Goal: Information Seeking & Learning: Learn about a topic

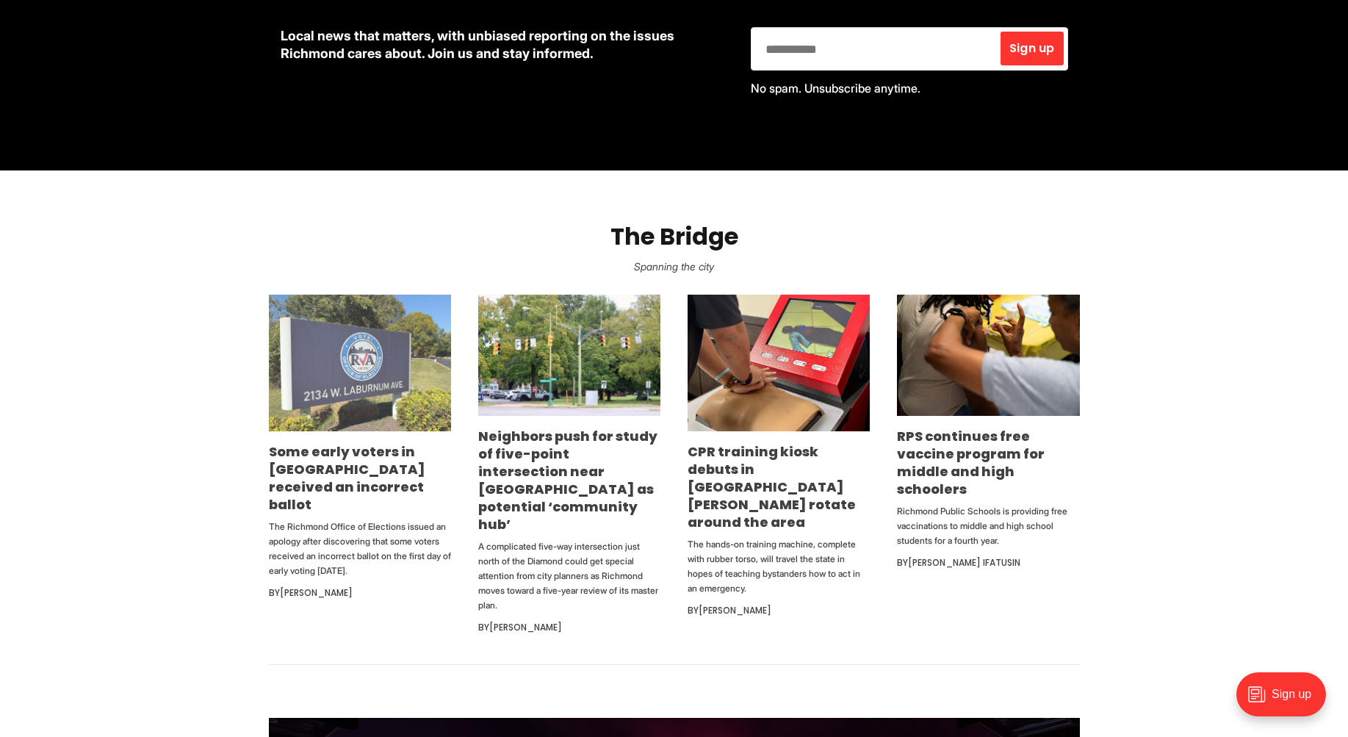
scroll to position [735, 0]
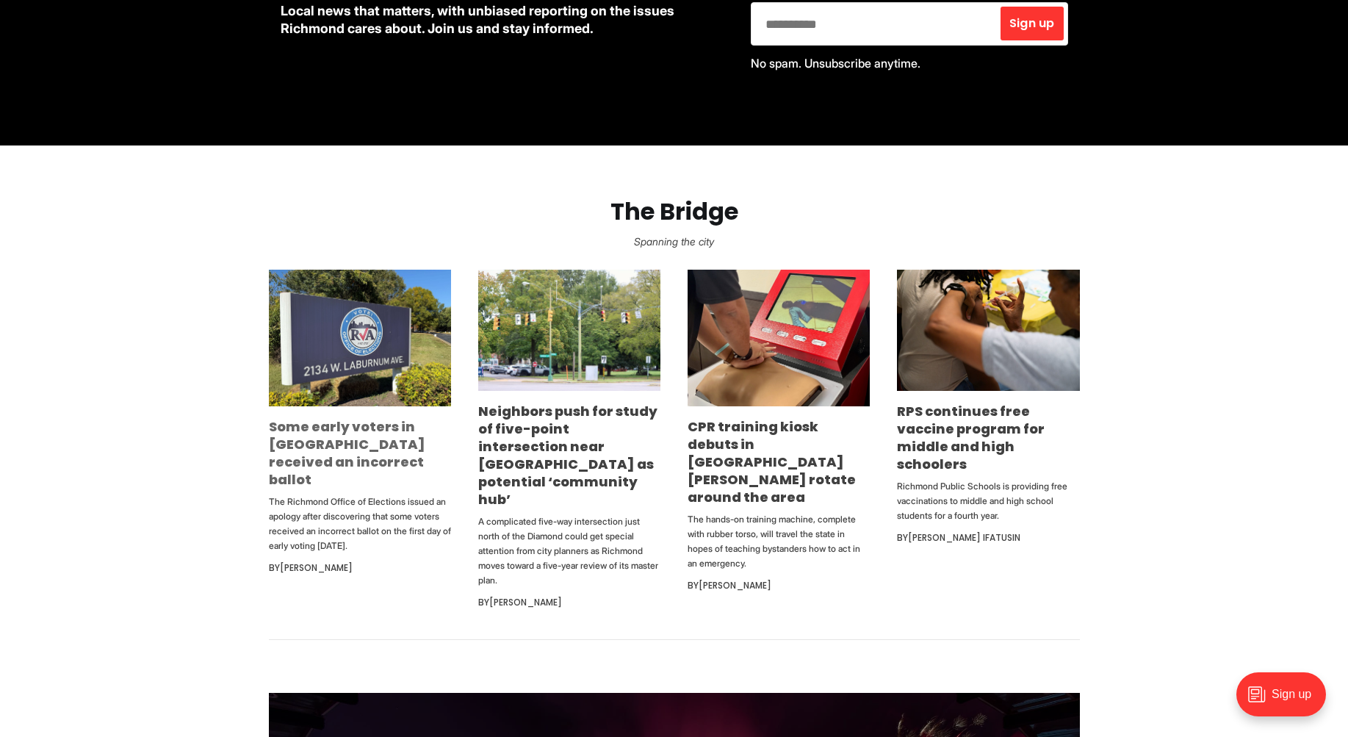
click at [357, 467] on link "Some early voters in [GEOGRAPHIC_DATA] received an incorrect ballot" at bounding box center [347, 452] width 156 height 71
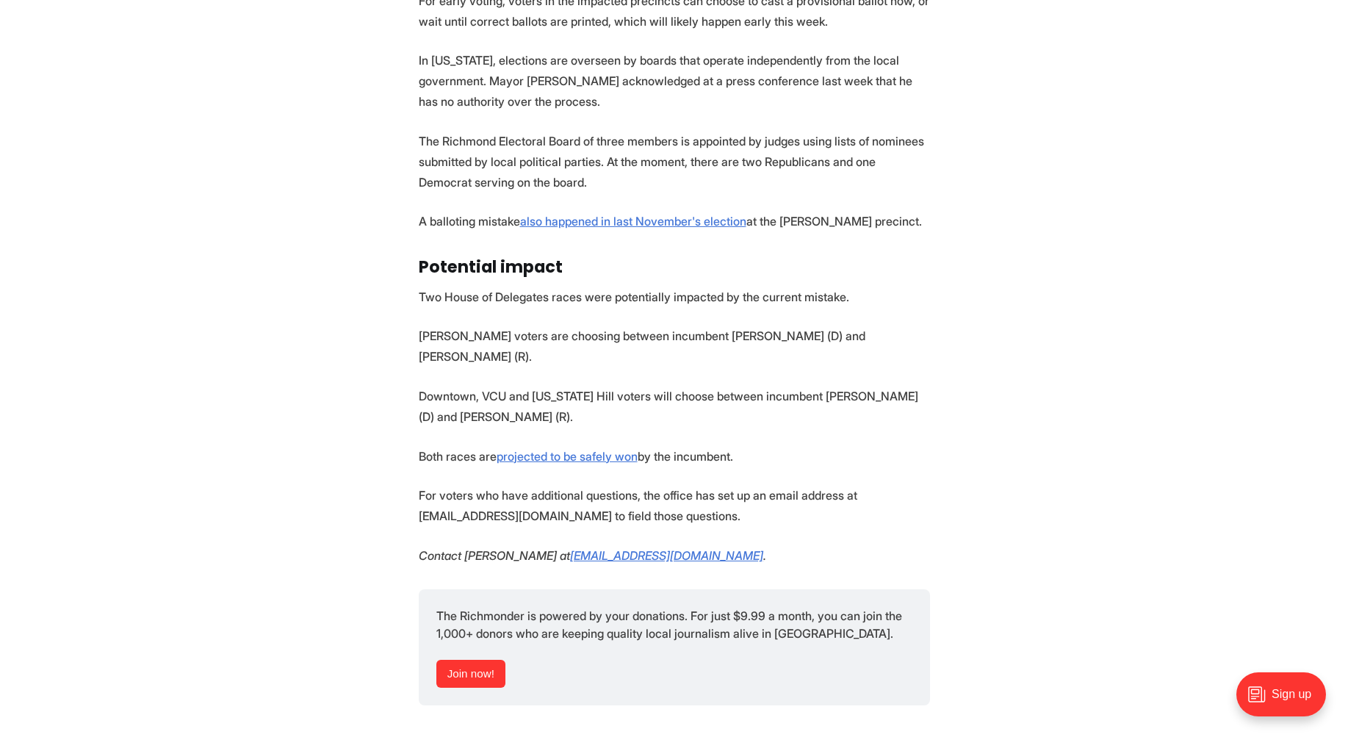
scroll to position [1616, 0]
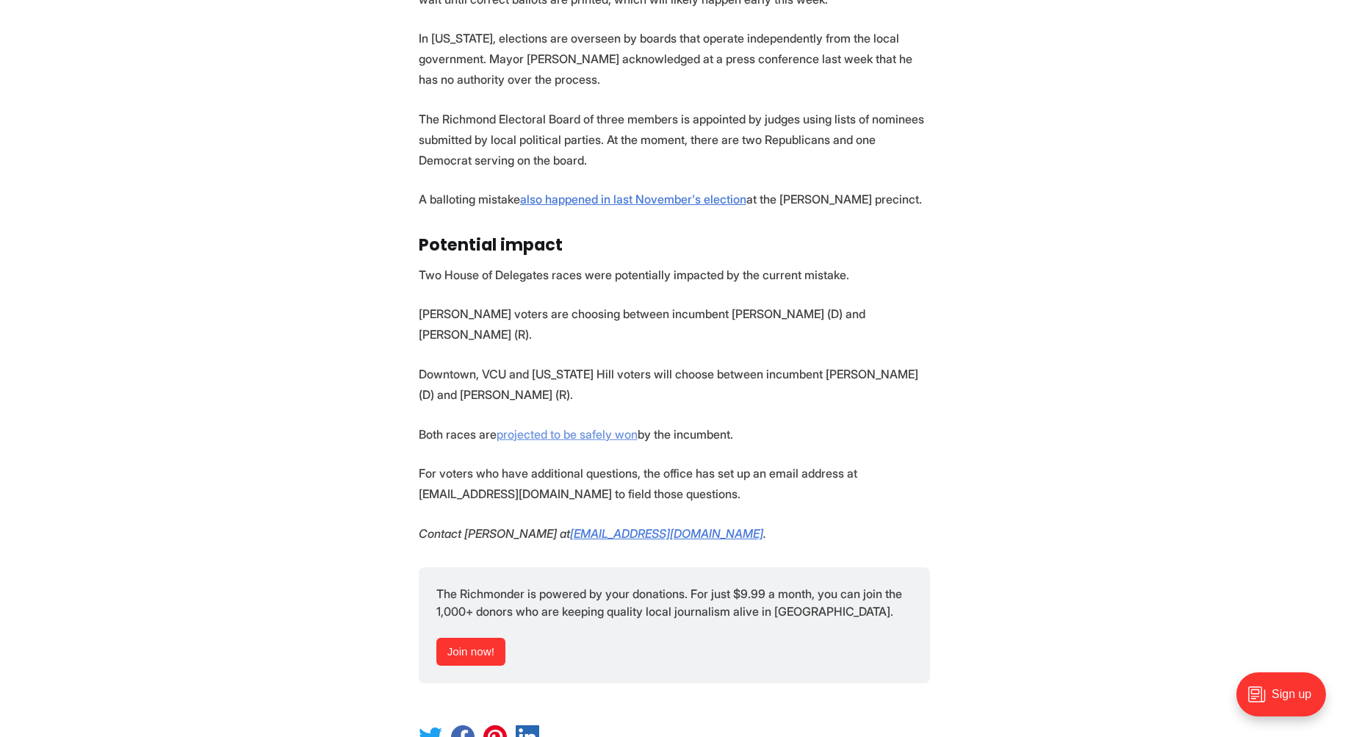
click at [544, 427] on link "projected to be safely won" at bounding box center [567, 434] width 141 height 15
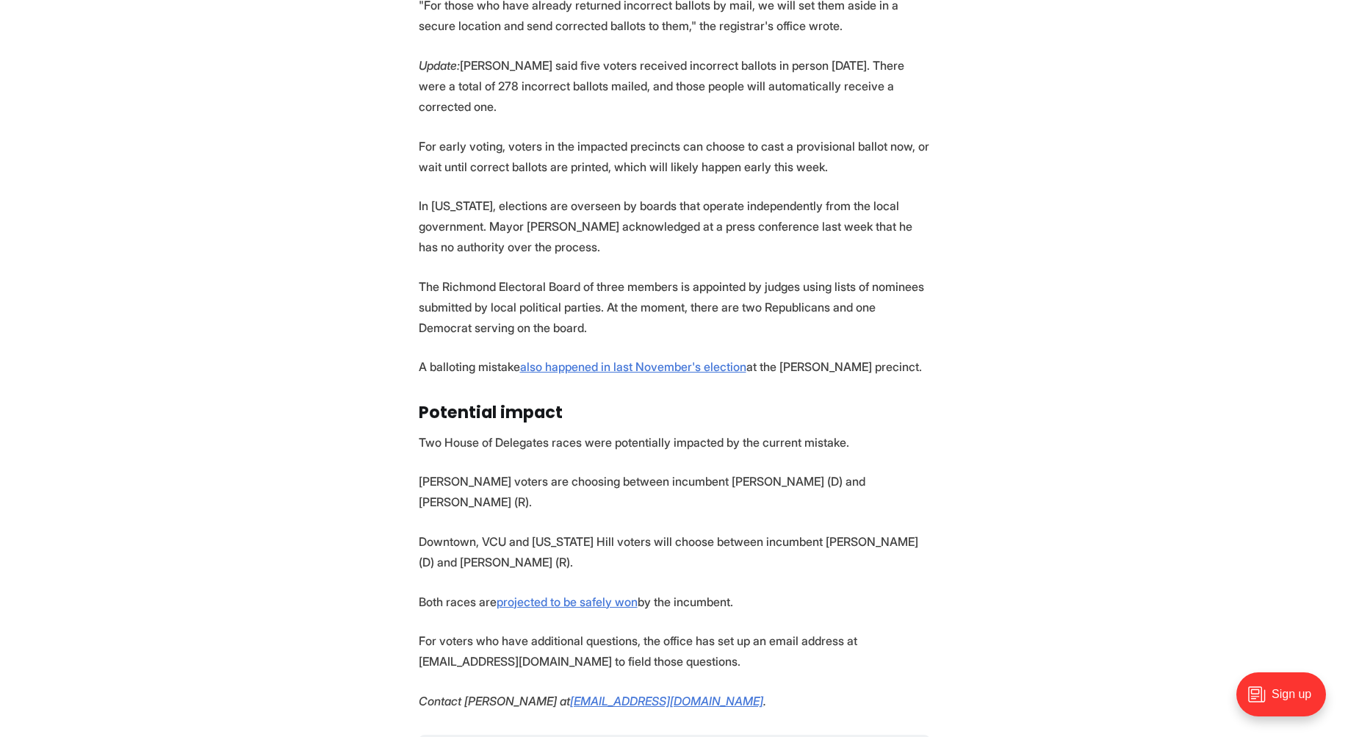
scroll to position [1396, 0]
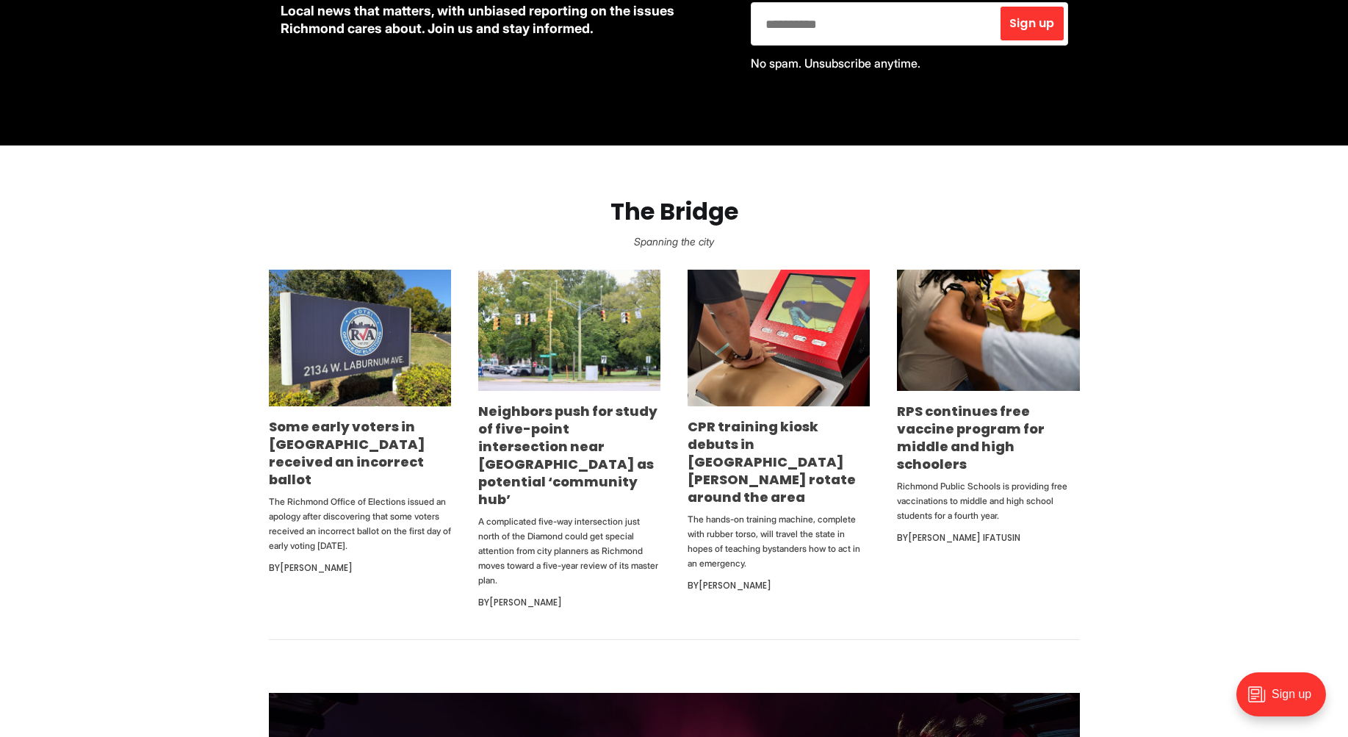
drag, startPoint x: 68, startPoint y: 414, endPoint x: 121, endPoint y: 272, distance: 151.3
click at [68, 407] on section "The Bridge Spanning the city Some early voters in [GEOGRAPHIC_DATA] received an…" at bounding box center [674, 392] width 1348 height 494
